Goal: Transaction & Acquisition: Download file/media

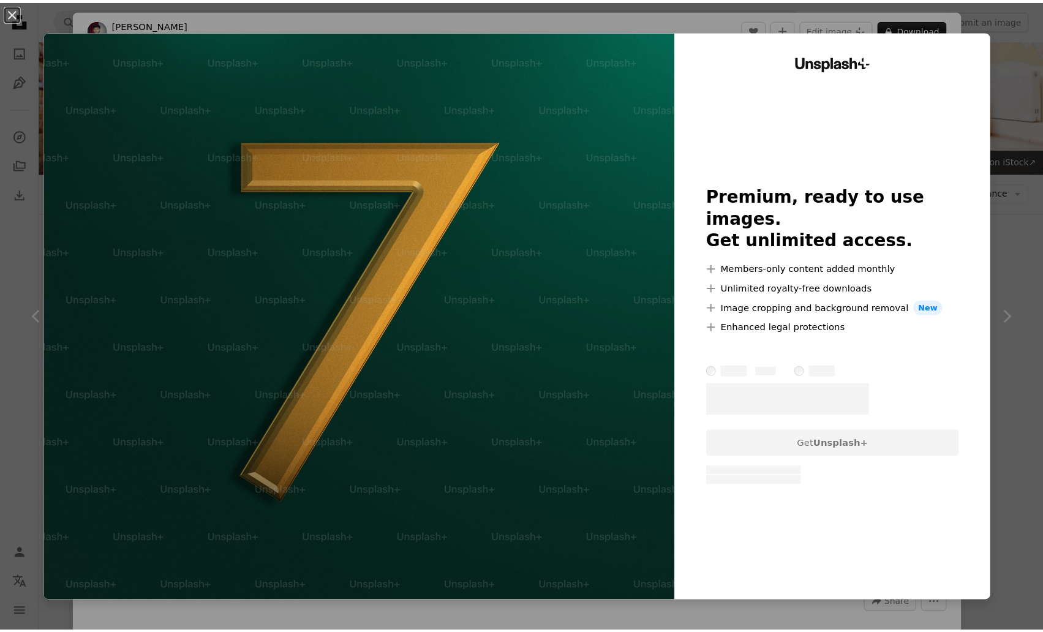
scroll to position [490, 0]
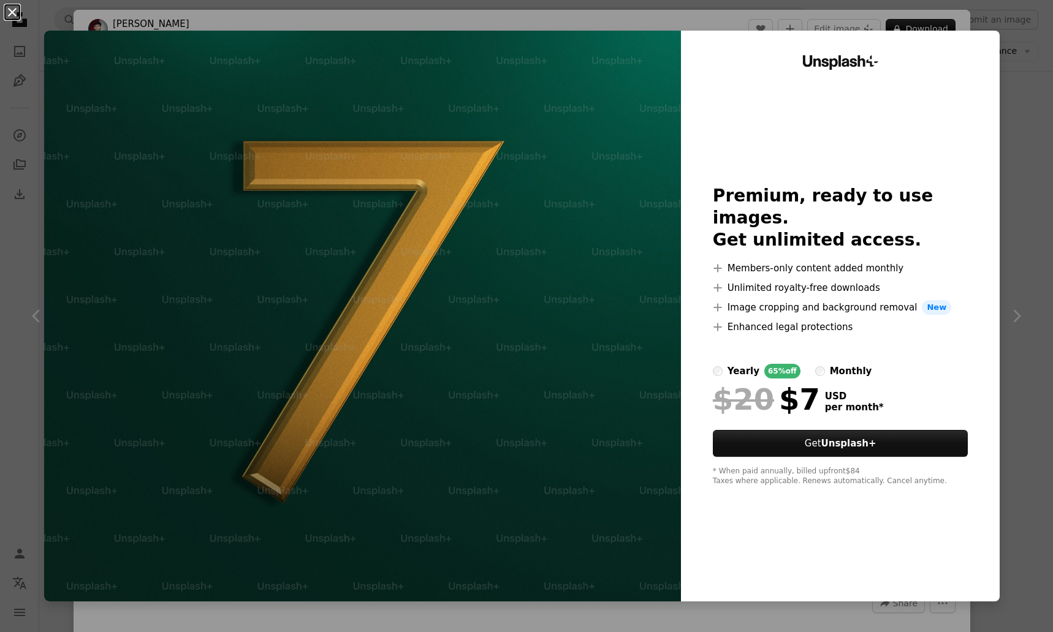
click at [18, 10] on button "An X shape" at bounding box center [12, 12] width 15 height 15
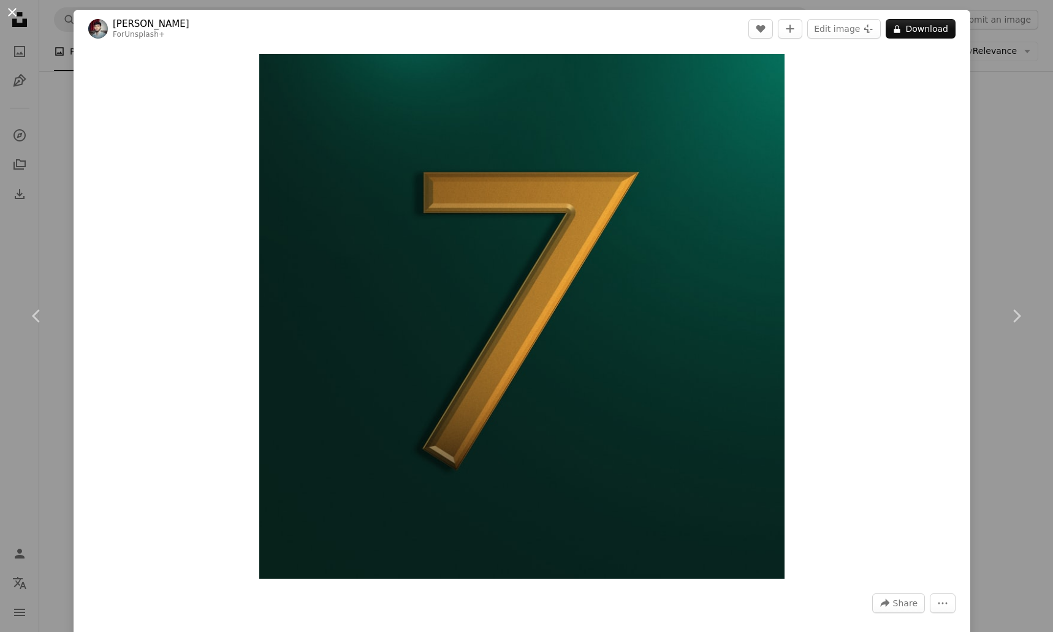
click at [12, 10] on button "An X shape" at bounding box center [12, 12] width 15 height 15
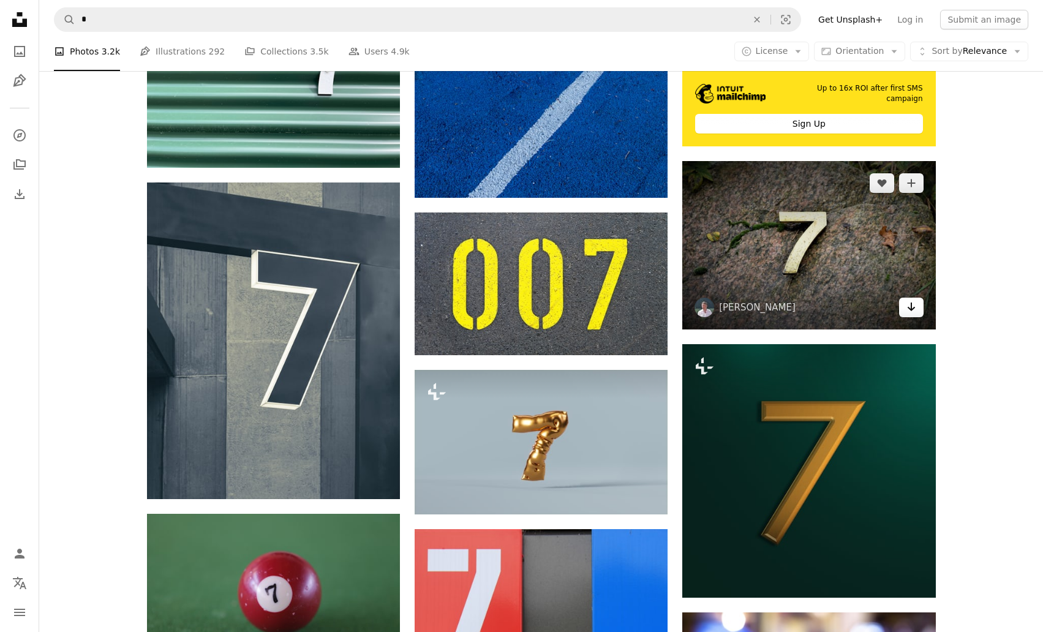
click at [914, 309] on icon "Download" at bounding box center [911, 307] width 8 height 9
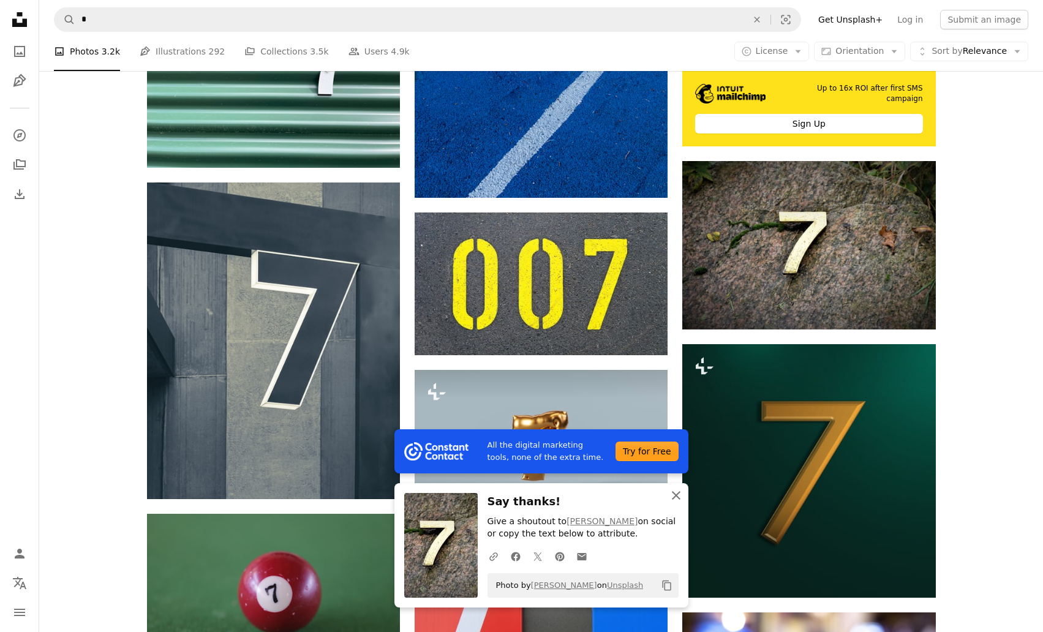
drag, startPoint x: 676, startPoint y: 493, endPoint x: 774, endPoint y: 317, distance: 201.3
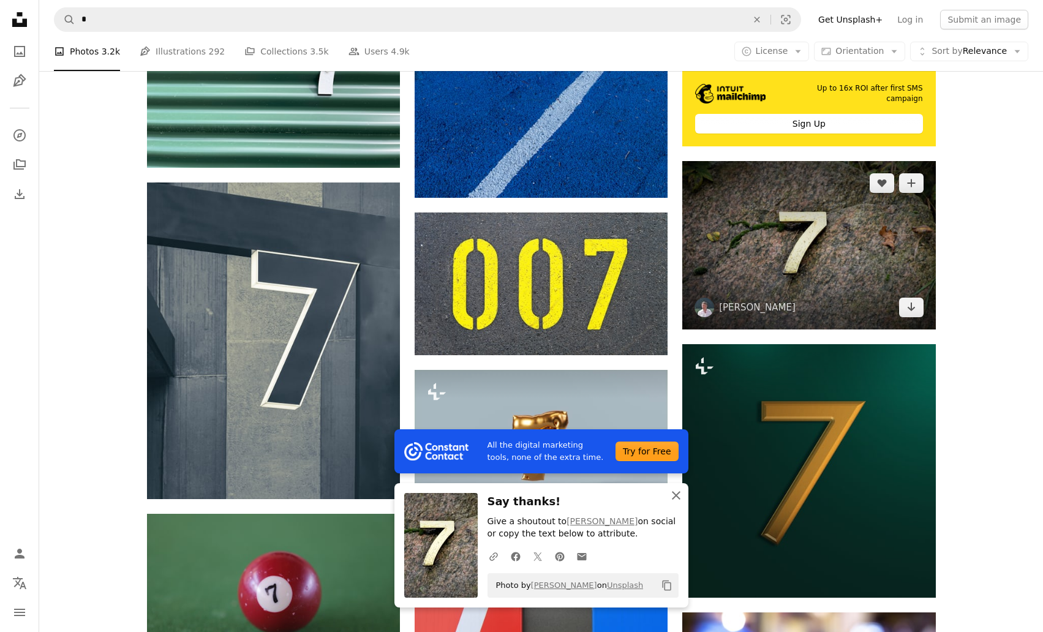
click at [676, 493] on icon "An X shape" at bounding box center [676, 495] width 15 height 15
